Goal: Task Accomplishment & Management: Manage account settings

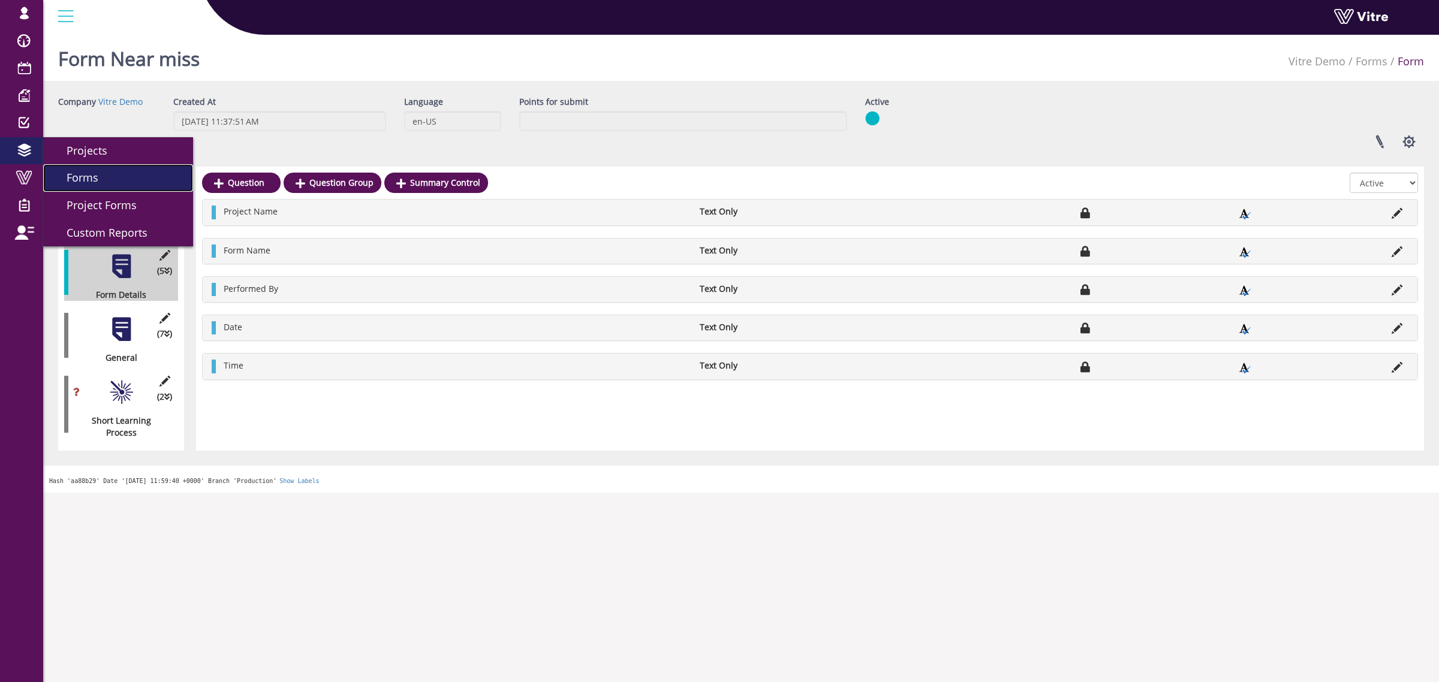
click at [88, 182] on span "Forms" at bounding box center [75, 177] width 46 height 14
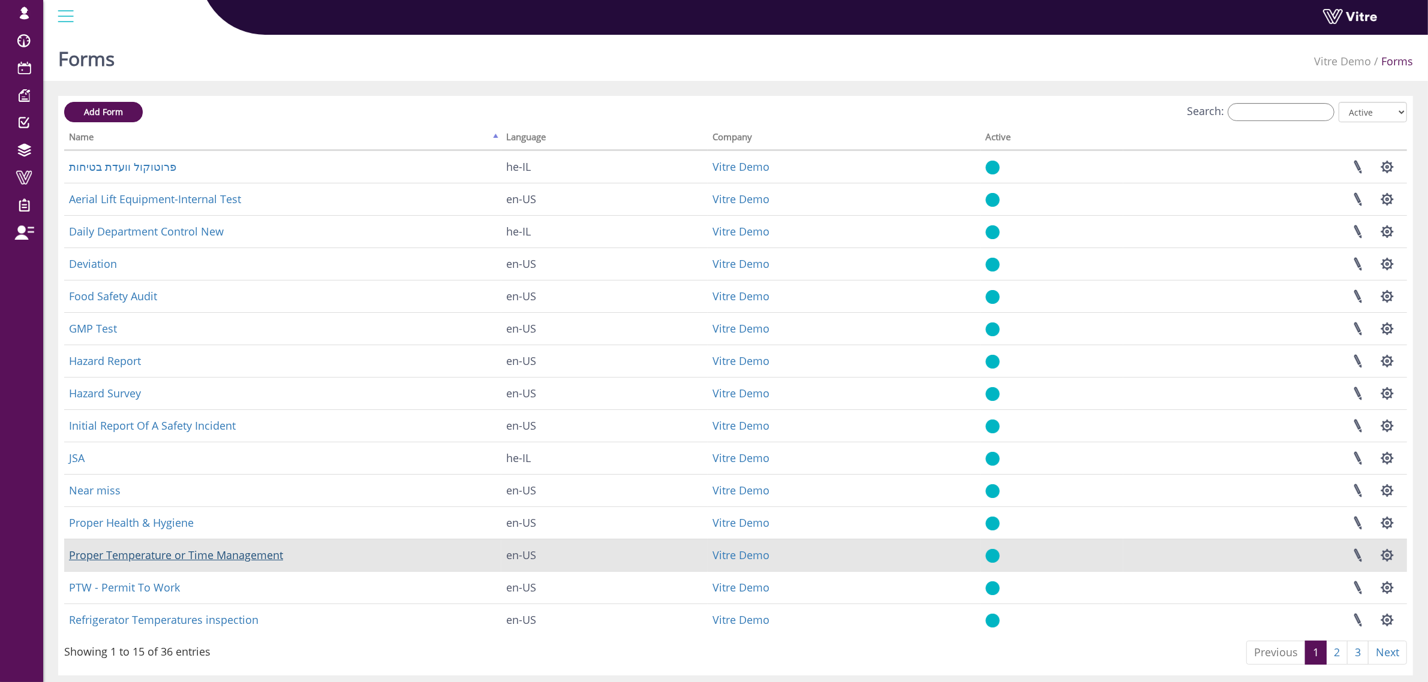
scroll to position [37, 0]
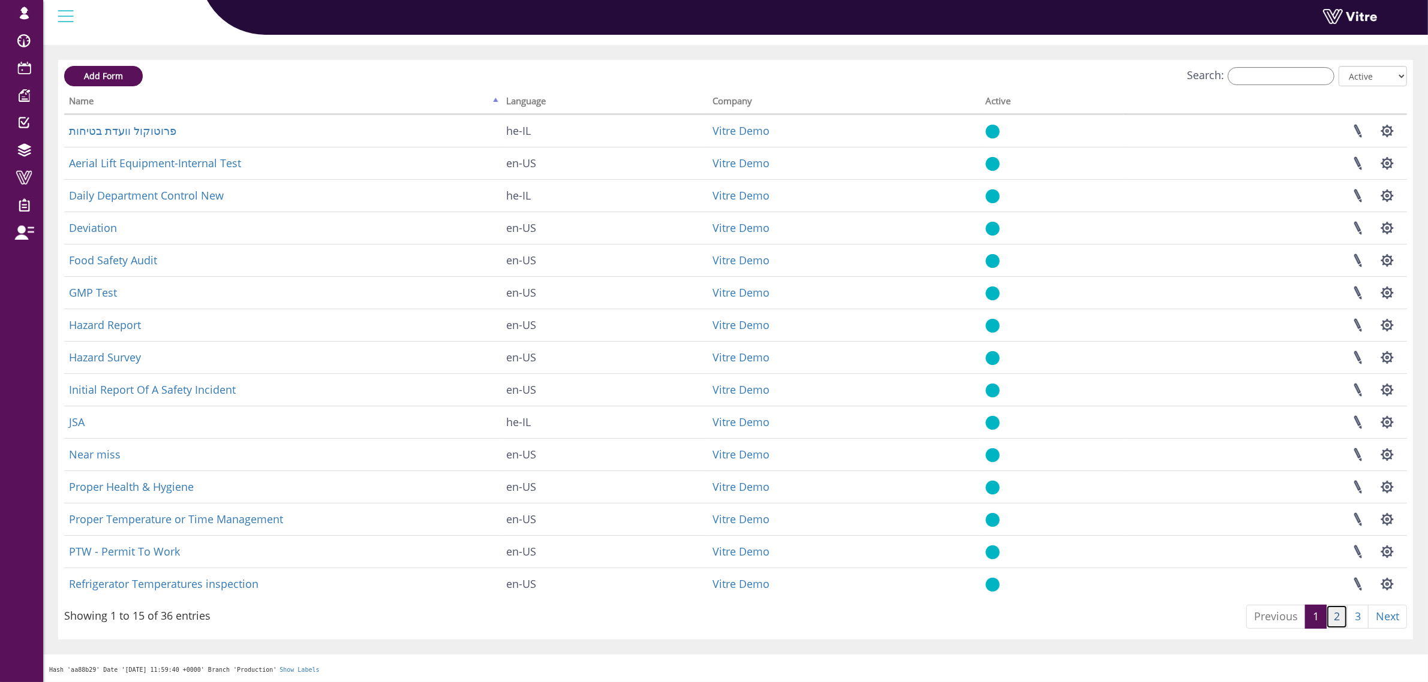
click at [1333, 621] on link "2" at bounding box center [1337, 617] width 22 height 24
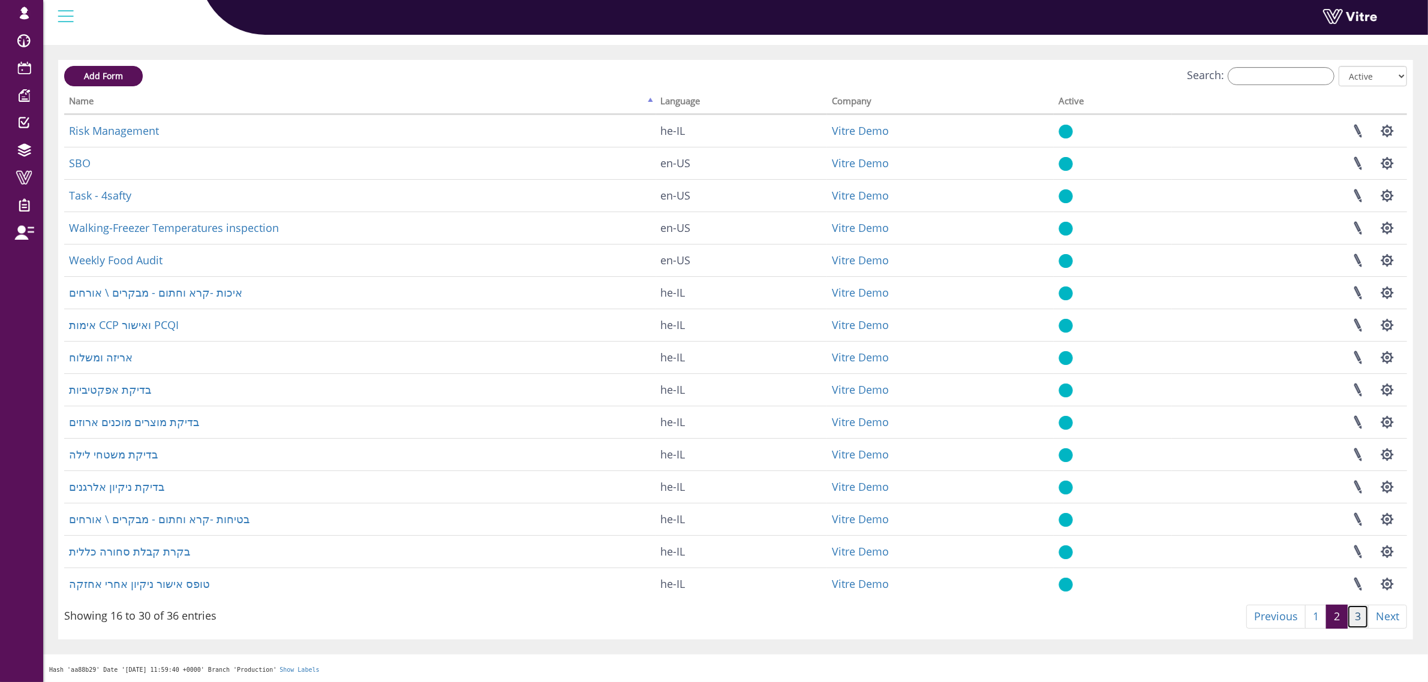
click at [1354, 616] on link "3" at bounding box center [1358, 617] width 22 height 24
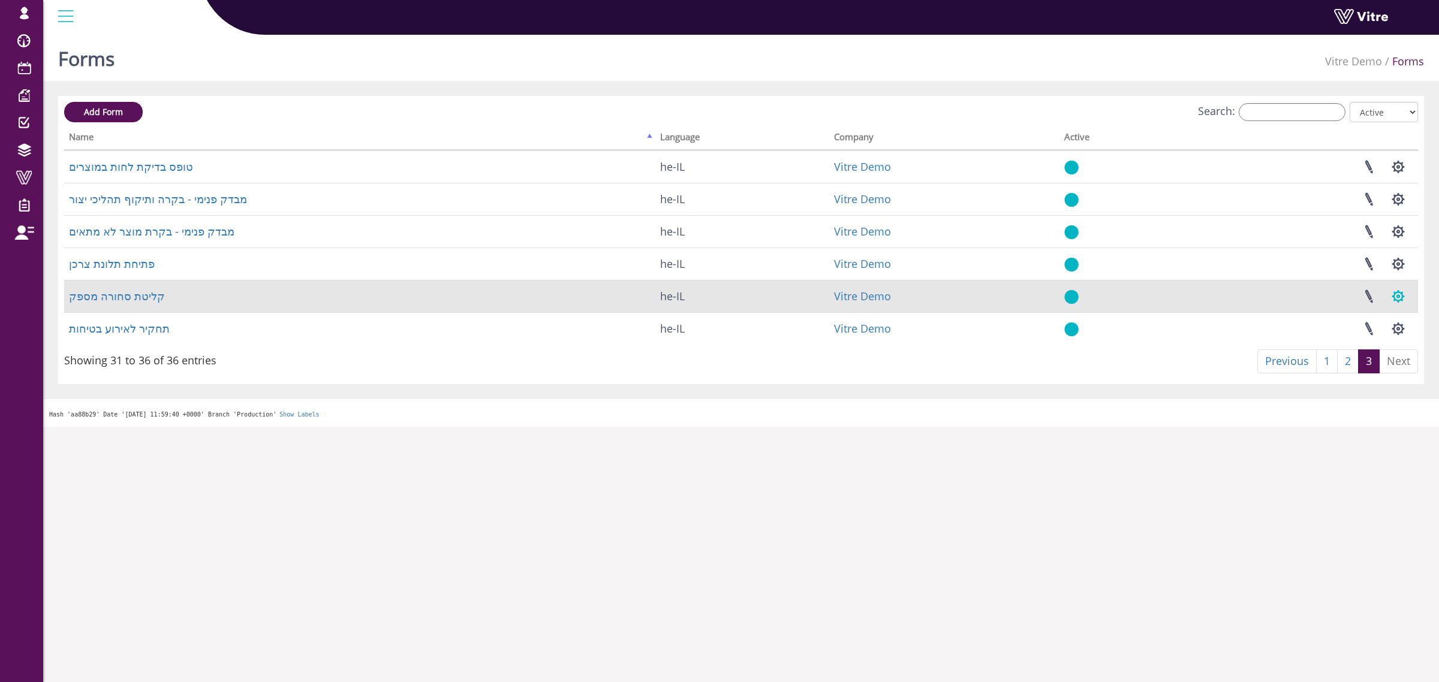
click at [1404, 297] on button "button" at bounding box center [1398, 297] width 30 height 32
click at [1375, 405] on link "Additional languages" at bounding box center [1358, 403] width 109 height 16
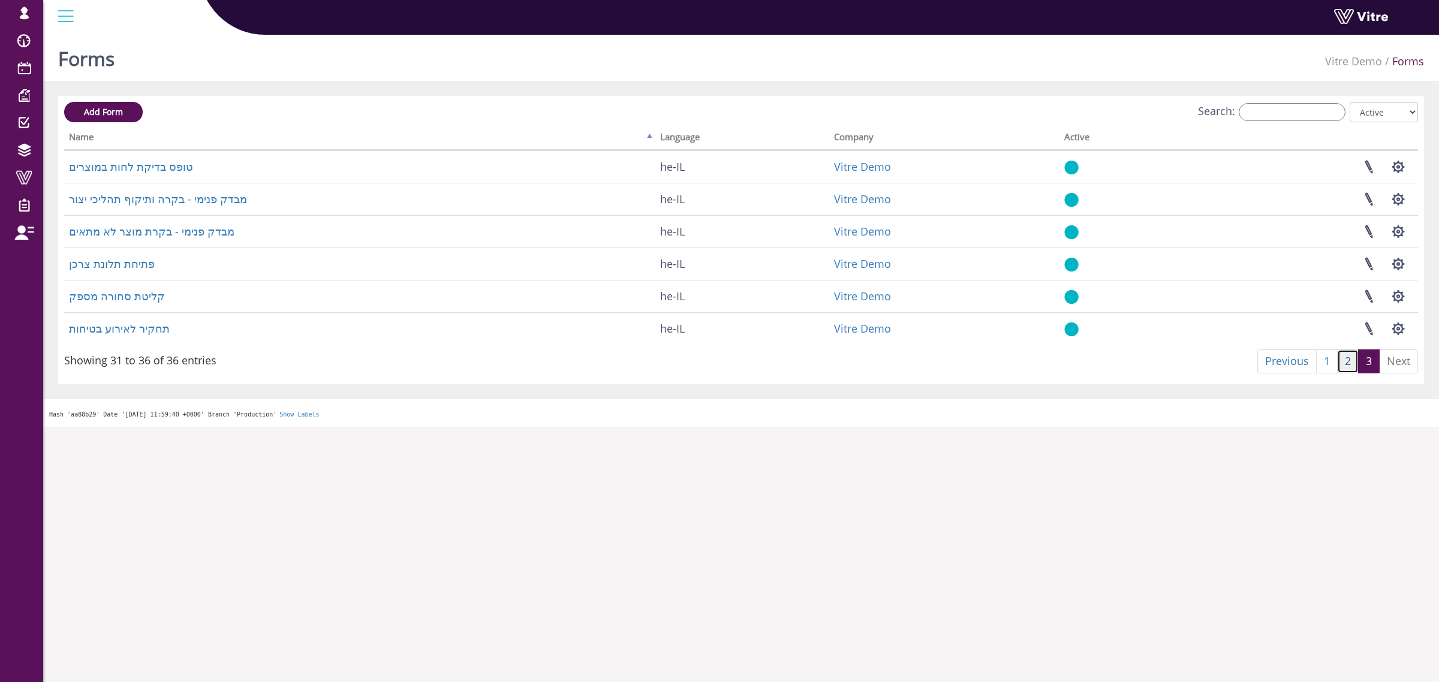
click at [1343, 361] on link "2" at bounding box center [1348, 362] width 22 height 24
click at [1329, 359] on link "1" at bounding box center [1327, 362] width 22 height 24
click at [1326, 359] on link "1" at bounding box center [1327, 362] width 22 height 24
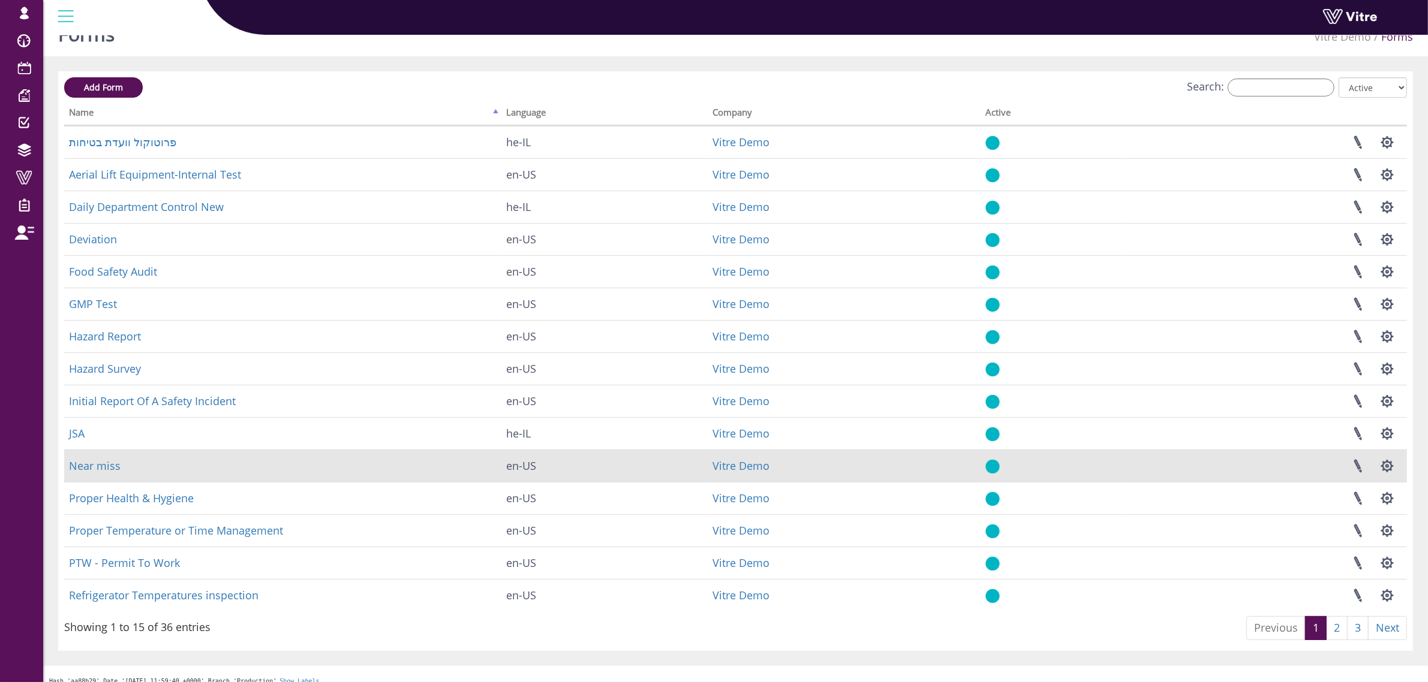
scroll to position [37, 0]
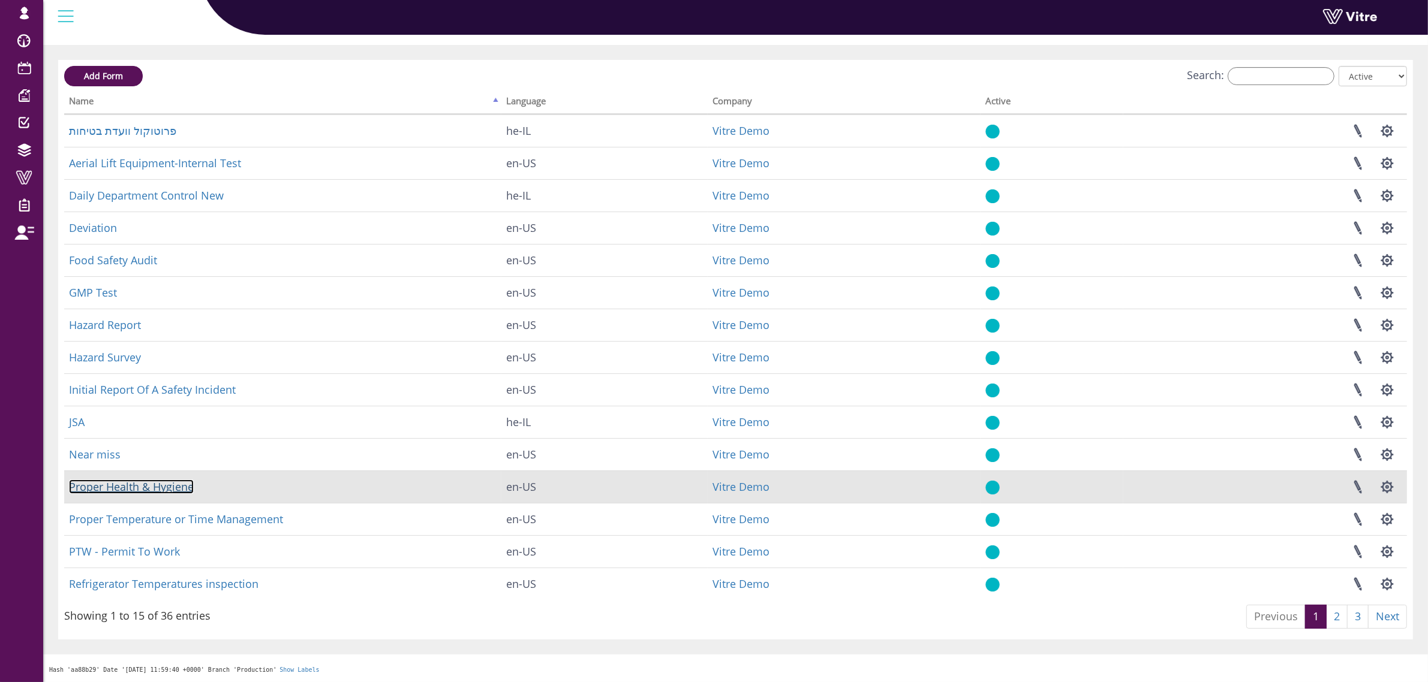
click at [105, 486] on link "Proper Health & Hygiene" at bounding box center [131, 487] width 125 height 14
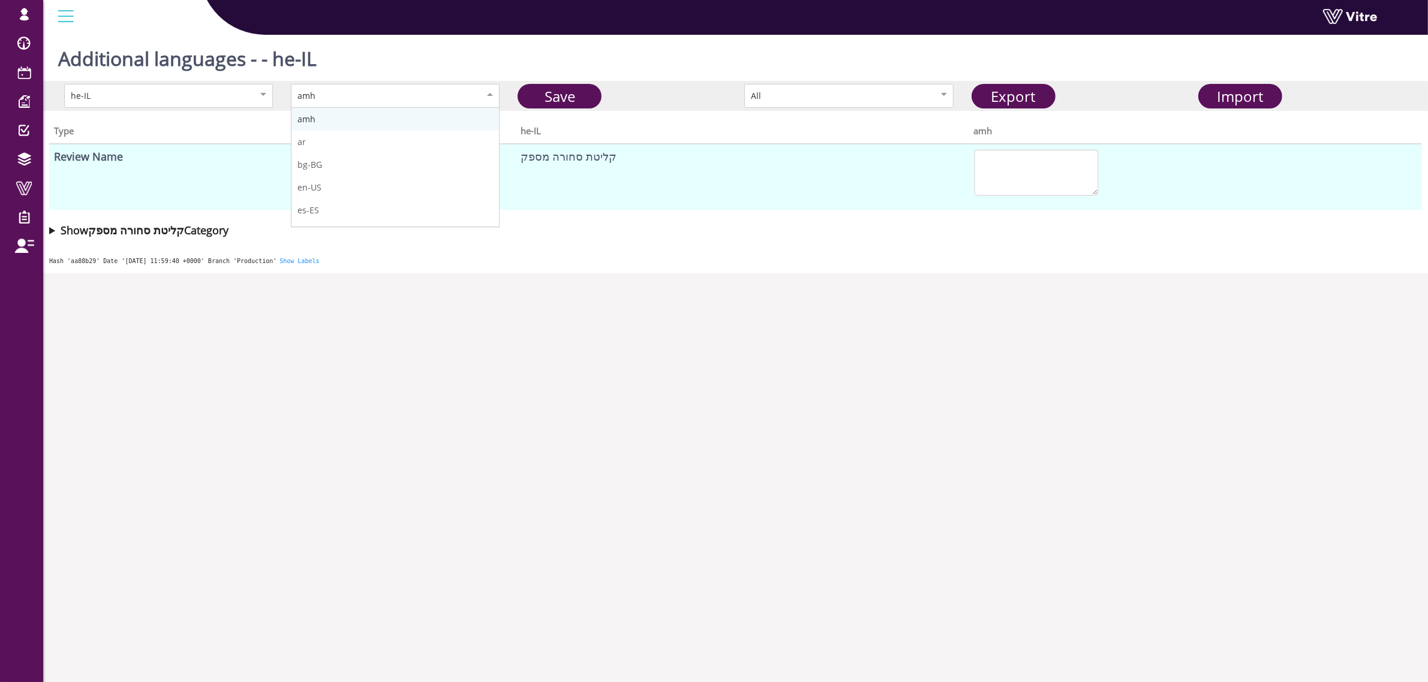
click at [462, 91] on div "amh" at bounding box center [382, 95] width 170 height 13
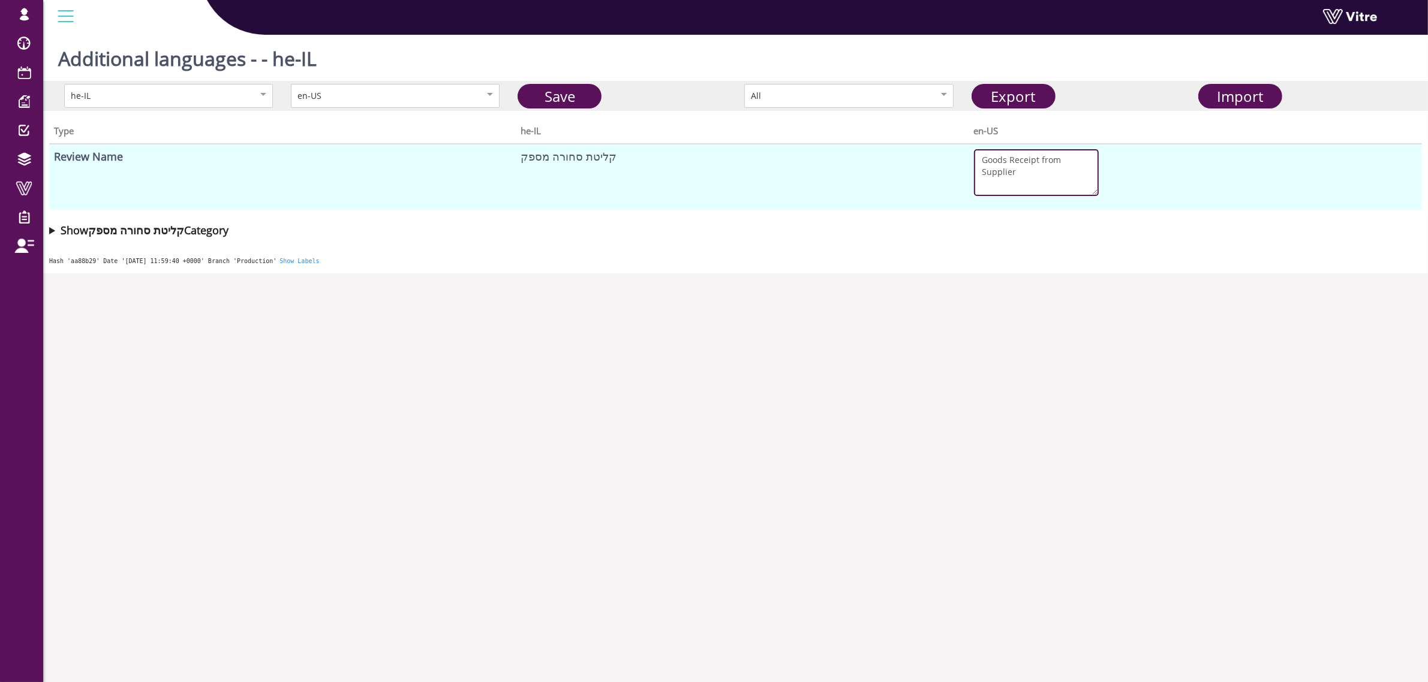
drag, startPoint x: 1032, startPoint y: 177, endPoint x: 901, endPoint y: 151, distance: 133.2
click at [901, 151] on tr "Review Name קליטת סחורה מספק Goods Receipt from Supplier" at bounding box center [735, 177] width 1373 height 66
type textarea "Goods Receipt from Supplier"
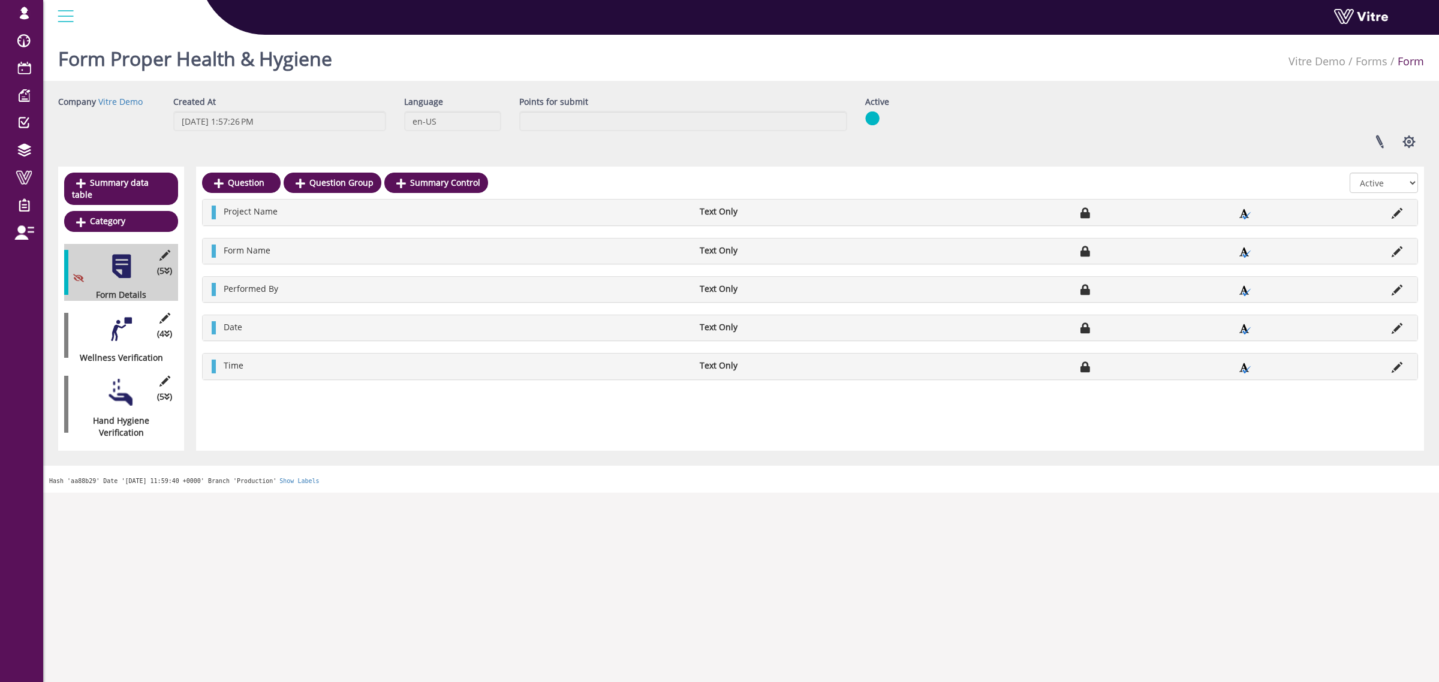
click at [114, 320] on div at bounding box center [121, 329] width 27 height 27
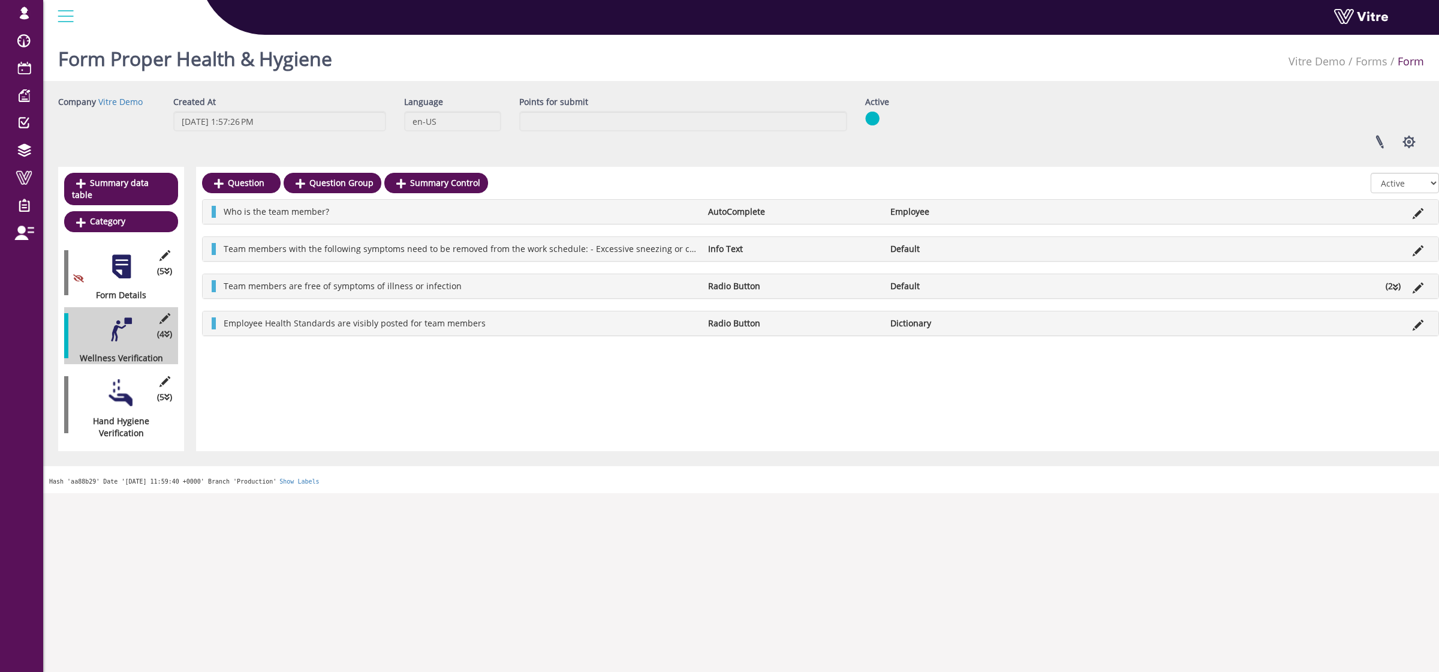
click at [126, 392] on div at bounding box center [121, 392] width 27 height 27
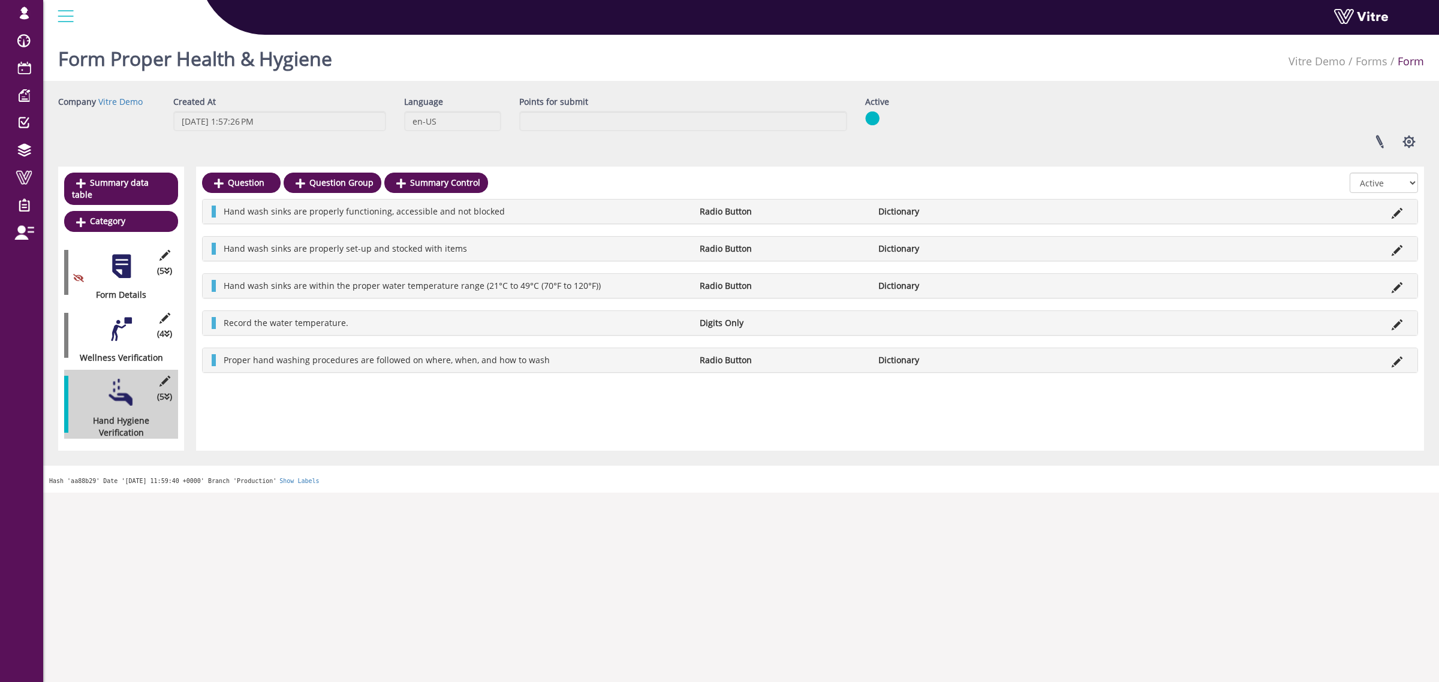
click at [123, 334] on div "(4 ) Wellness Verification" at bounding box center [121, 335] width 114 height 57
click at [121, 317] on div at bounding box center [121, 329] width 27 height 27
